Goal: Task Accomplishment & Management: Use online tool/utility

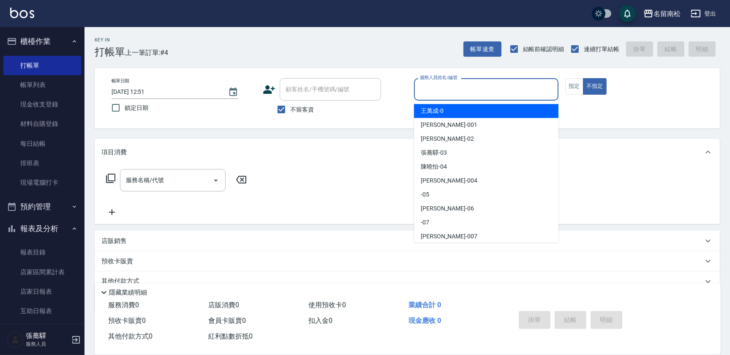
click at [472, 90] on input "服務人員姓名/編號" at bounding box center [486, 89] width 137 height 15
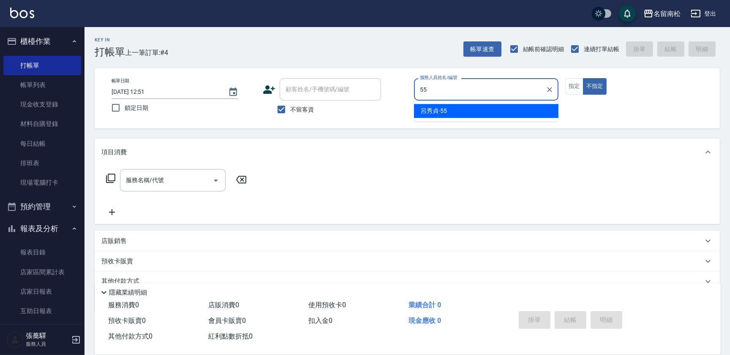
type input "[PERSON_NAME]-55"
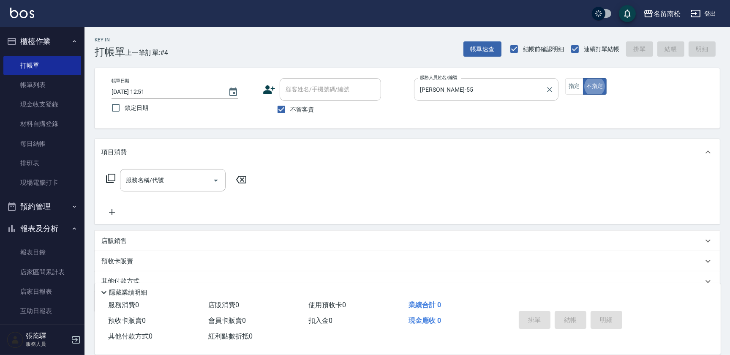
type button "false"
click at [111, 178] on icon at bounding box center [111, 178] width 10 height 10
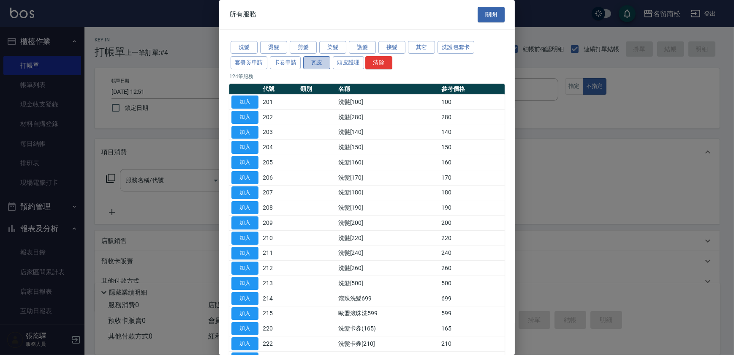
click at [319, 60] on button "瓦皮" at bounding box center [316, 62] width 27 height 13
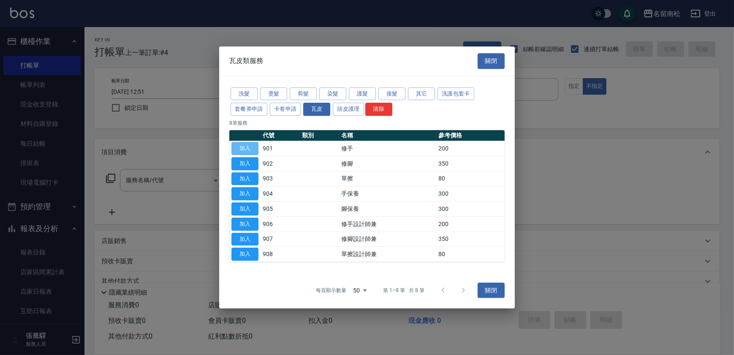
drag, startPoint x: 247, startPoint y: 146, endPoint x: 293, endPoint y: 169, distance: 51.4
click at [249, 147] on button "加入" at bounding box center [244, 148] width 27 height 13
type input "修手(901)"
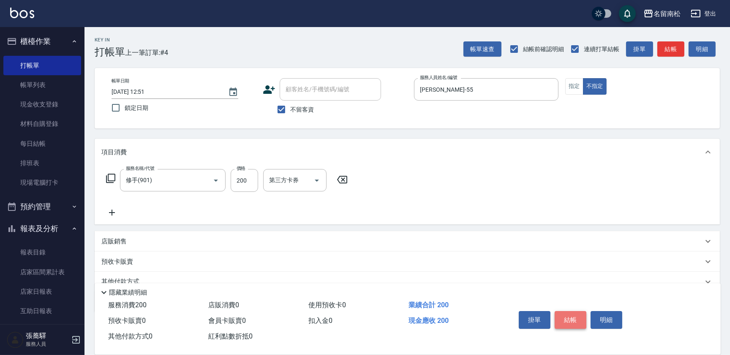
click at [566, 318] on button "結帳" at bounding box center [570, 320] width 32 height 18
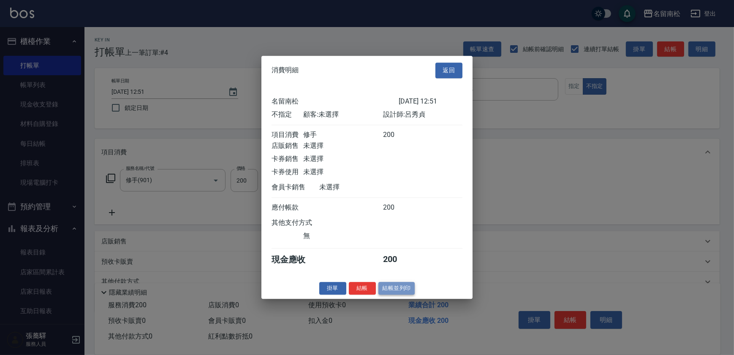
click at [393, 292] on button "結帳並列印" at bounding box center [396, 288] width 37 height 13
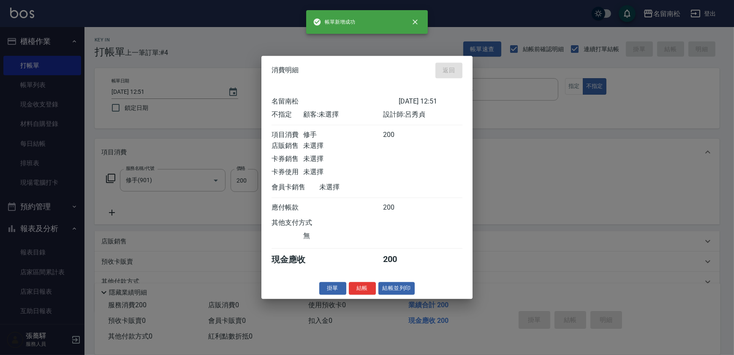
type input "[DATE] 15:22"
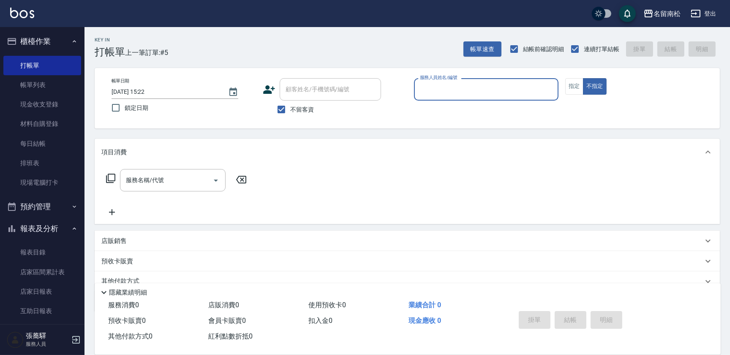
click at [494, 87] on input "服務人員姓名/編號" at bounding box center [486, 89] width 137 height 15
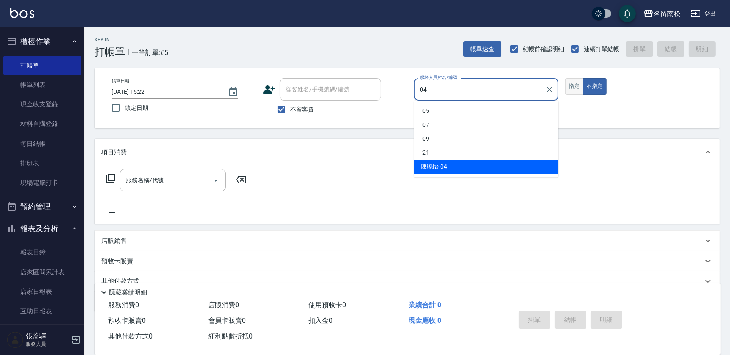
type input "04"
click at [577, 87] on button "指定" at bounding box center [574, 86] width 18 height 16
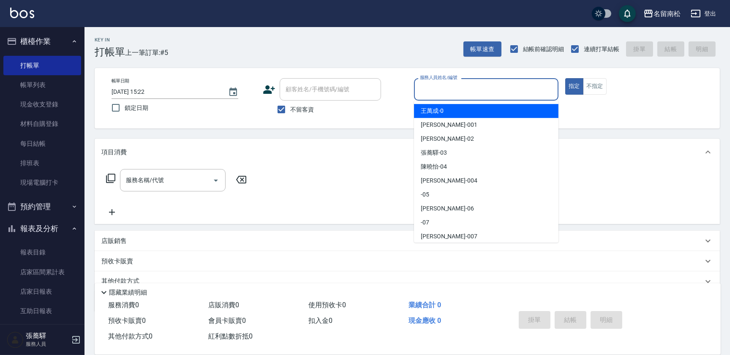
click at [457, 86] on input "服務人員姓名/編號" at bounding box center [486, 89] width 137 height 15
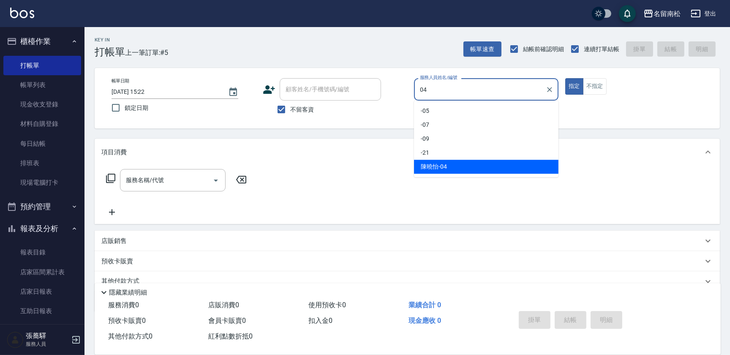
type input "[PERSON_NAME]04"
type button "true"
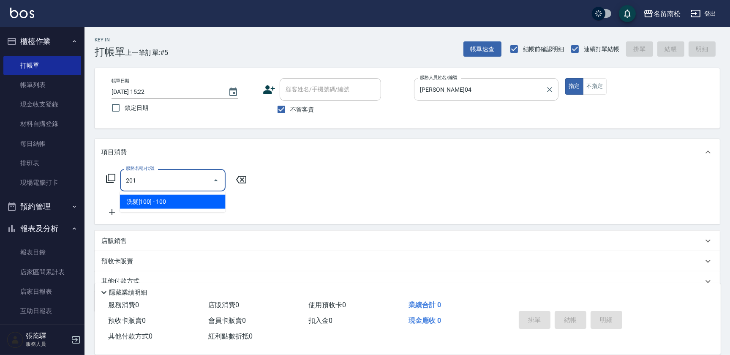
type input "洗髮[100](201)"
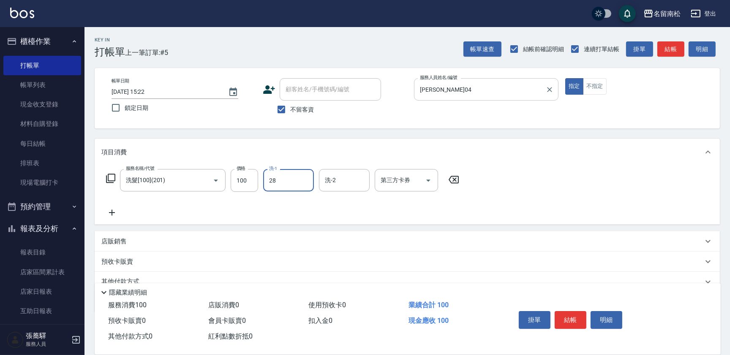
type input "[PERSON_NAME]-28"
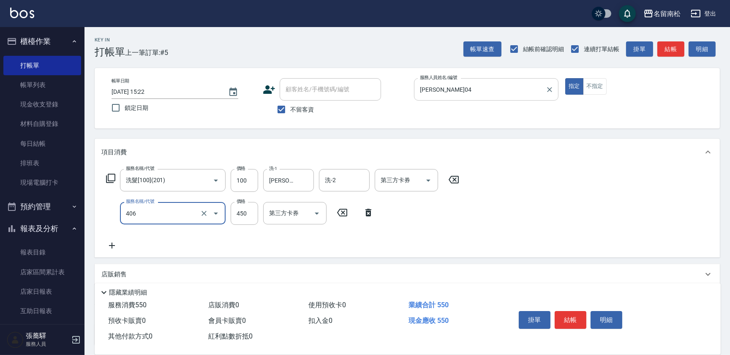
type input "剪髮(450)(406)"
click at [571, 321] on button "結帳" at bounding box center [570, 320] width 32 height 18
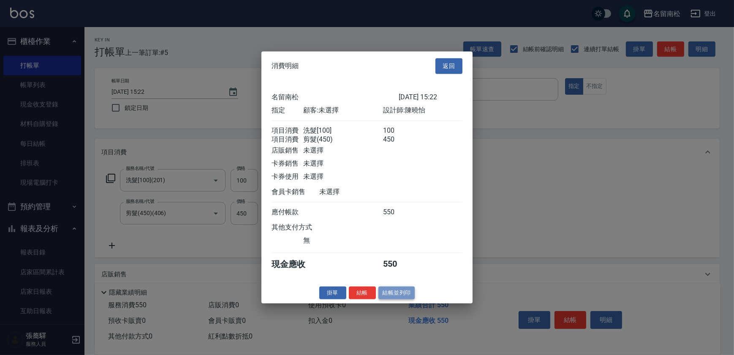
click at [385, 295] on button "結帳並列印" at bounding box center [396, 292] width 37 height 13
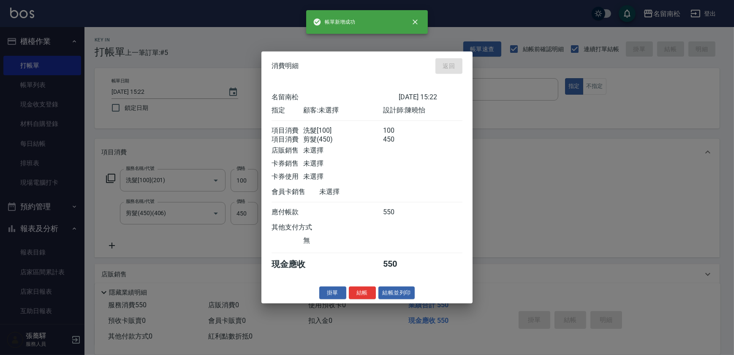
type input "[DATE] 15:45"
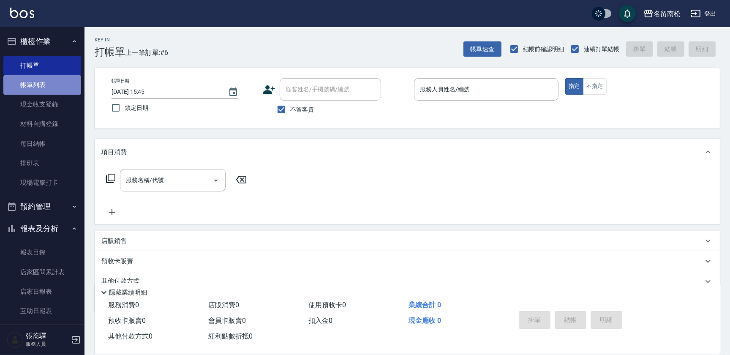
click at [58, 89] on link "帳單列表" at bounding box center [42, 84] width 78 height 19
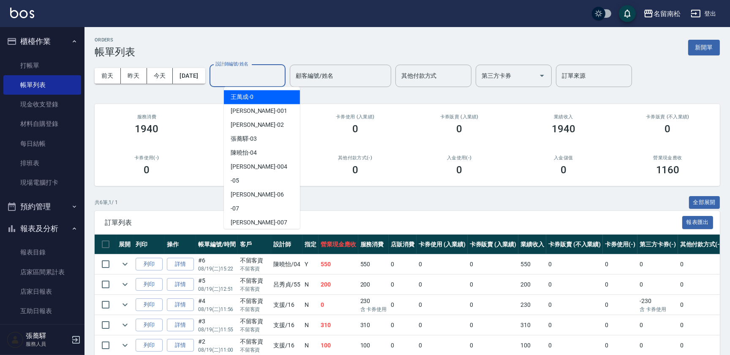
click at [261, 76] on input "設計師編號/姓名" at bounding box center [247, 75] width 68 height 15
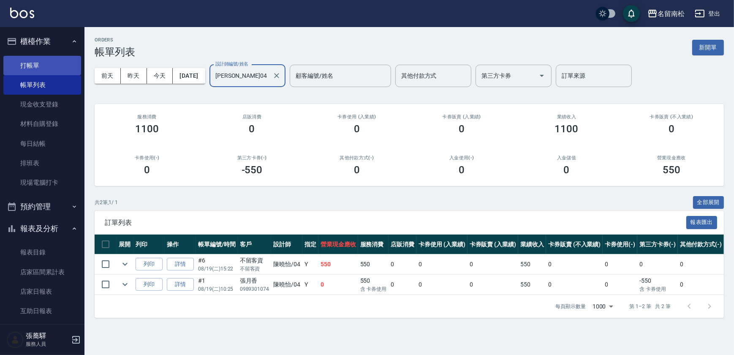
type input "[PERSON_NAME]04"
click at [55, 66] on link "打帳單" at bounding box center [42, 65] width 78 height 19
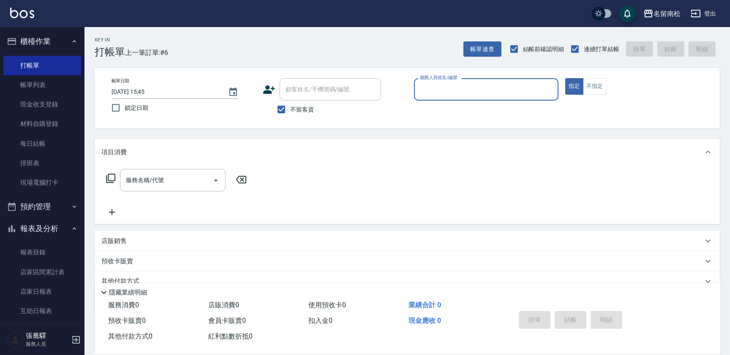
click at [515, 86] on input "服務人員姓名/編號" at bounding box center [486, 89] width 137 height 15
type input "[PERSON_NAME]04"
type button "true"
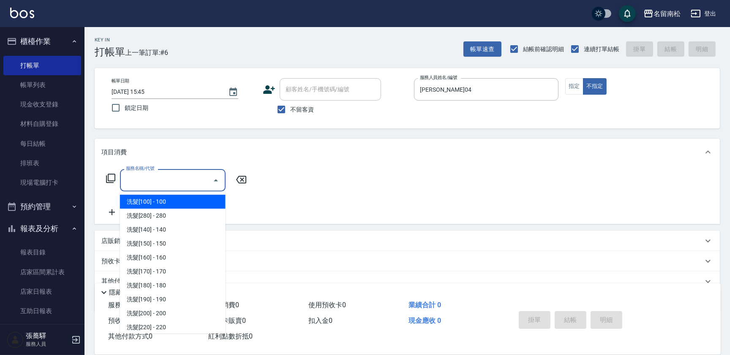
click at [180, 182] on input "服務名稱/代號" at bounding box center [166, 180] width 85 height 15
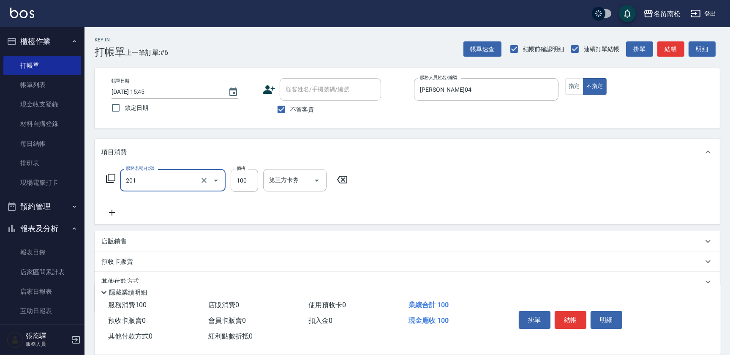
type input "洗髮[100](201)"
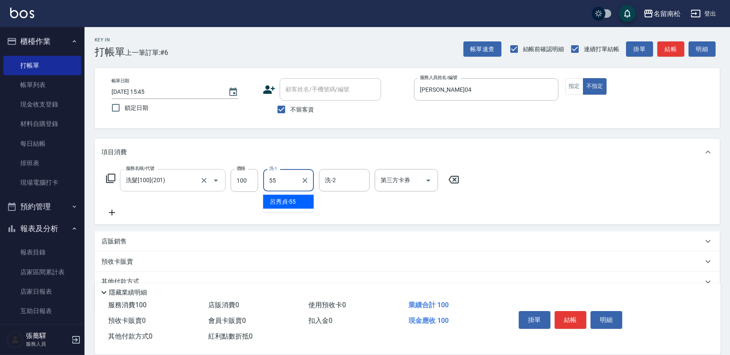
type input "[PERSON_NAME]-55"
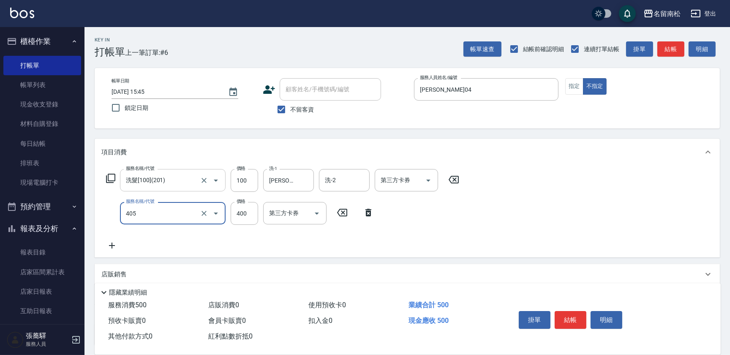
type input "剪髮(400)(405)"
click at [578, 325] on button "結帳" at bounding box center [570, 320] width 32 height 18
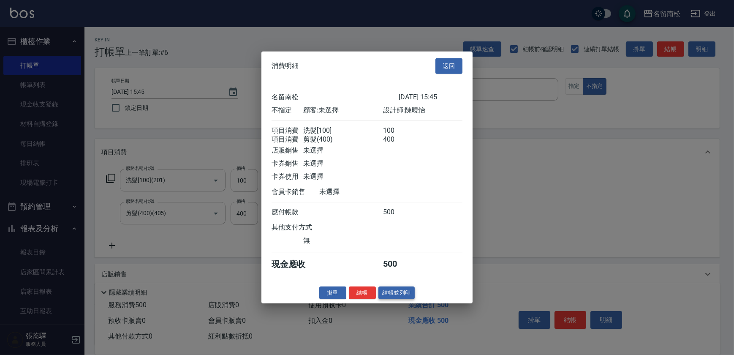
click at [389, 295] on button "結帳並列印" at bounding box center [396, 292] width 37 height 13
